Goal: Information Seeking & Learning: Learn about a topic

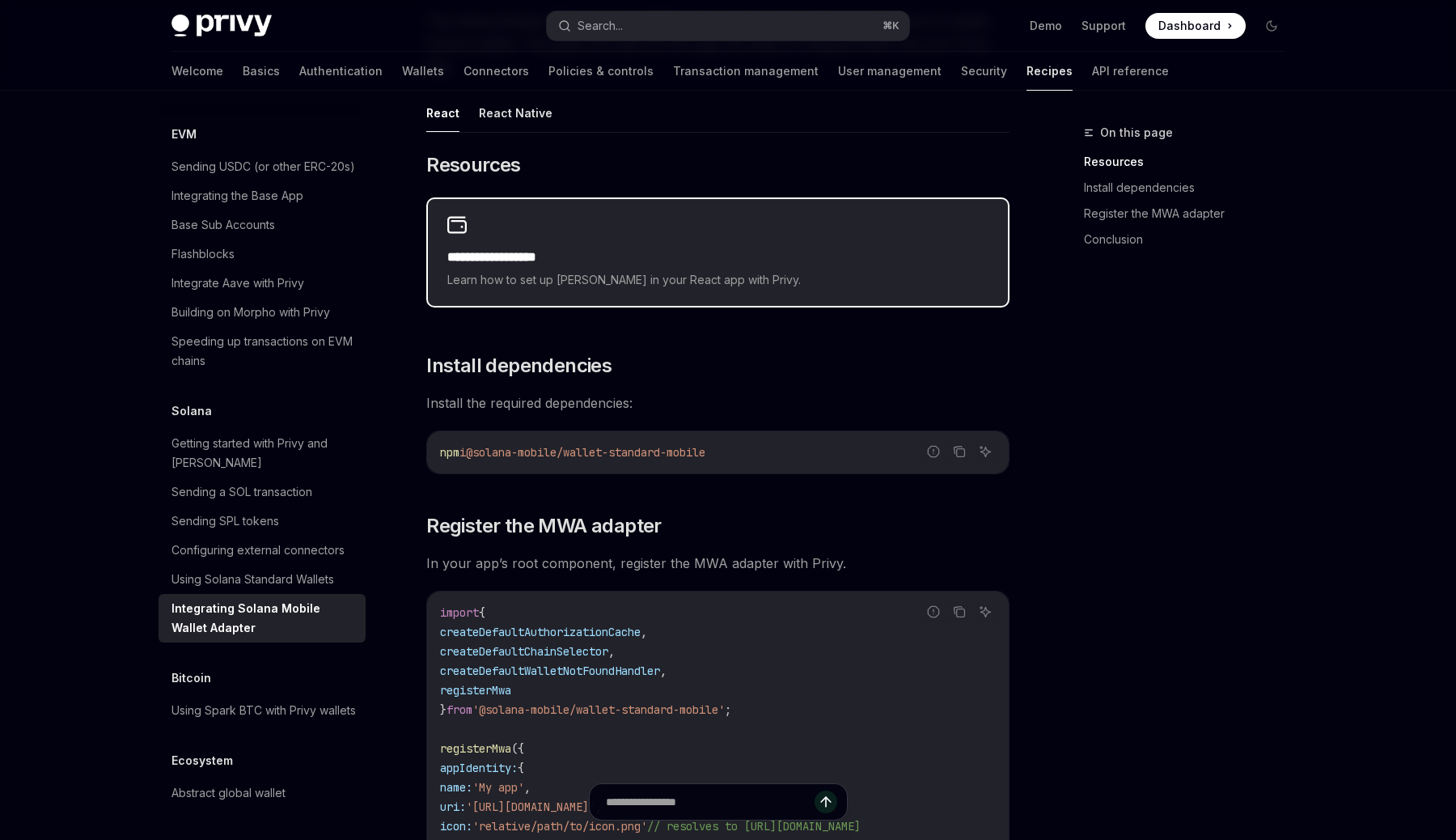
scroll to position [236, 0]
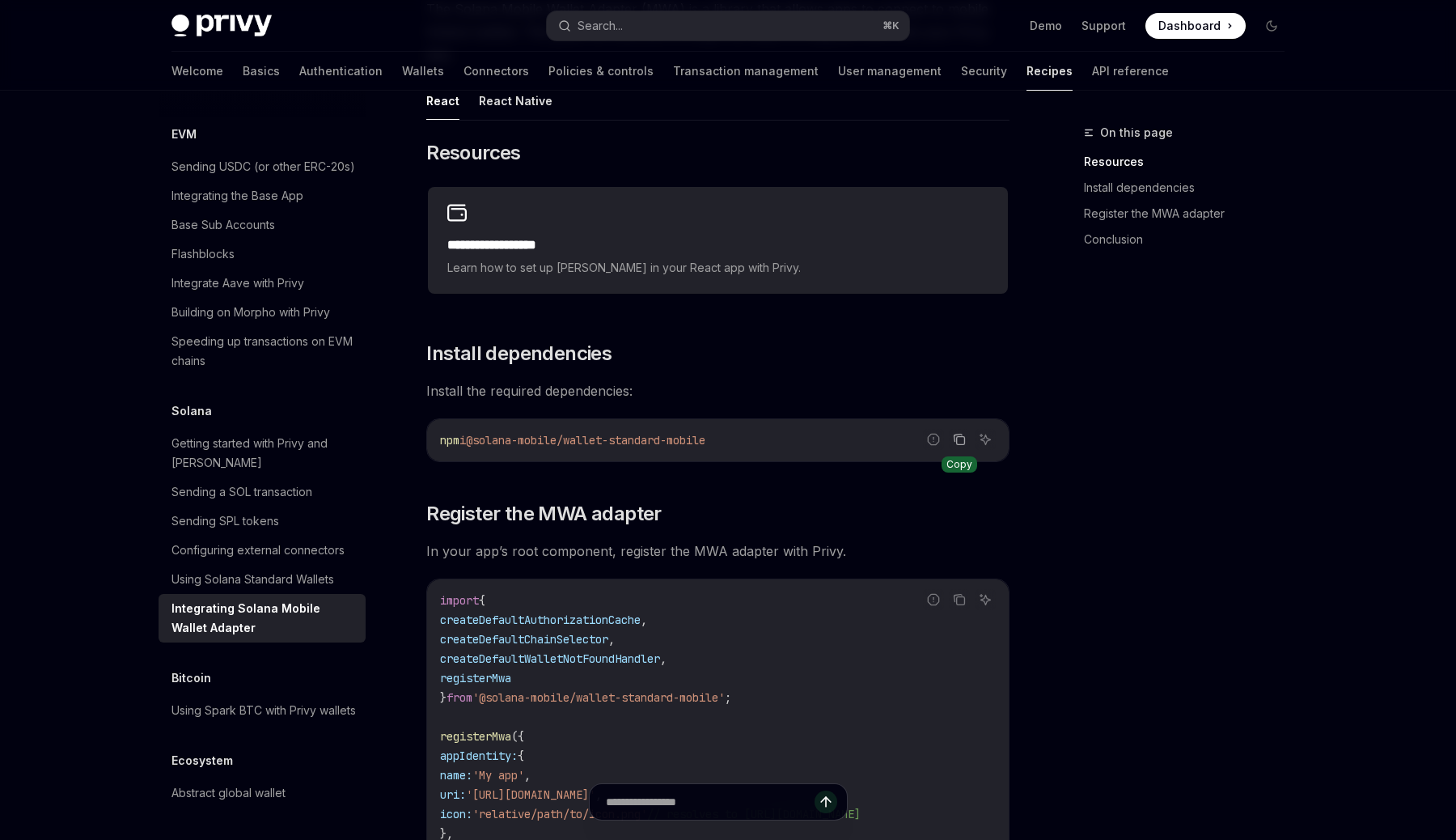
click at [958, 443] on icon "Copy the contents from the code block" at bounding box center [962, 441] width 8 height 8
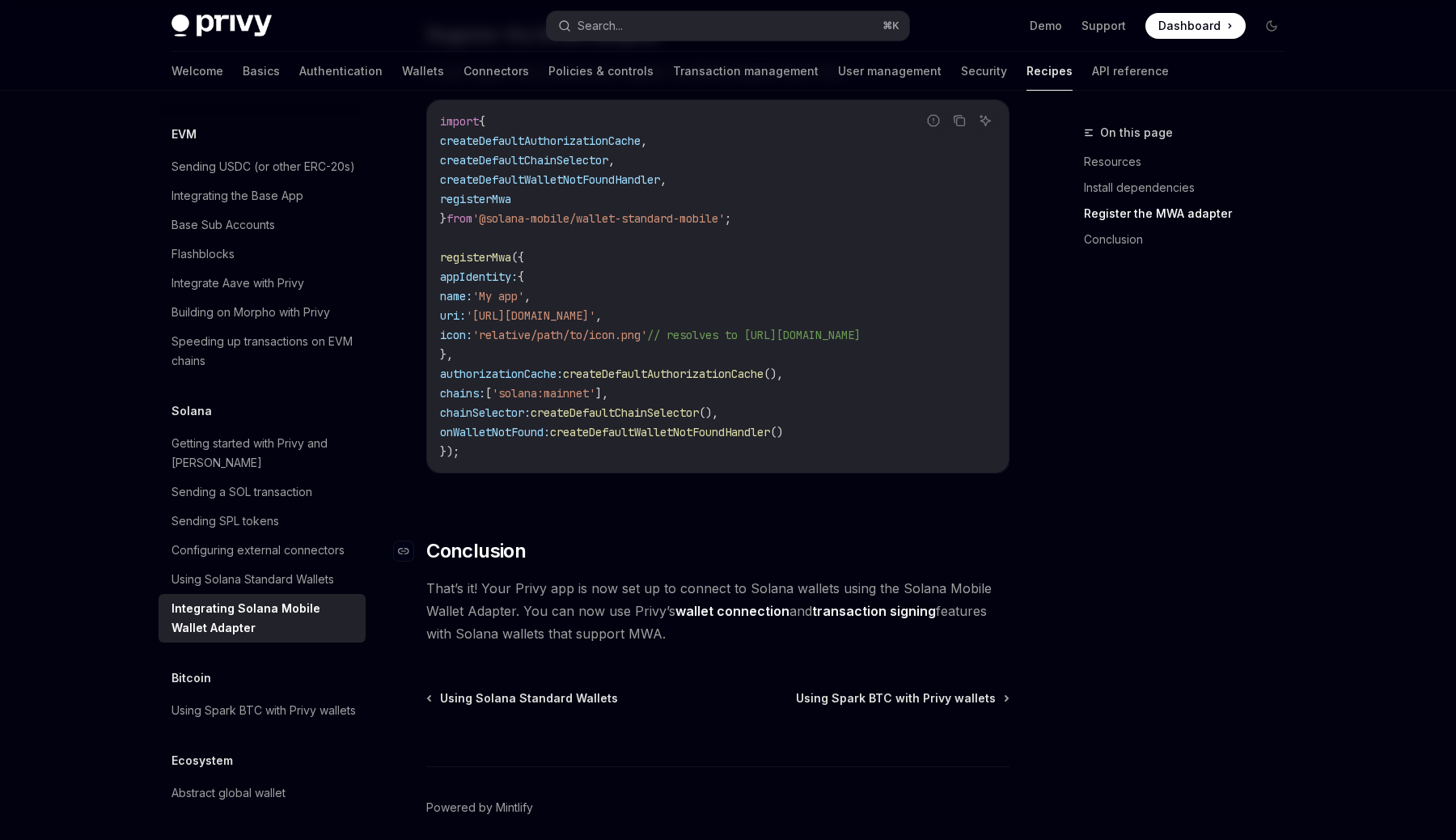
scroll to position [787, 0]
